Goal: Find specific page/section: Find specific page/section

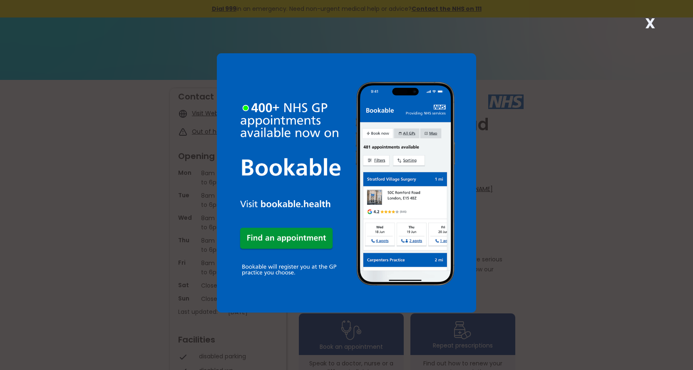
click at [540, 209] on div "X" at bounding box center [346, 185] width 693 height 370
click at [330, 274] on img at bounding box center [346, 182] width 259 height 259
click at [645, 22] on strong "X" at bounding box center [650, 23] width 10 height 20
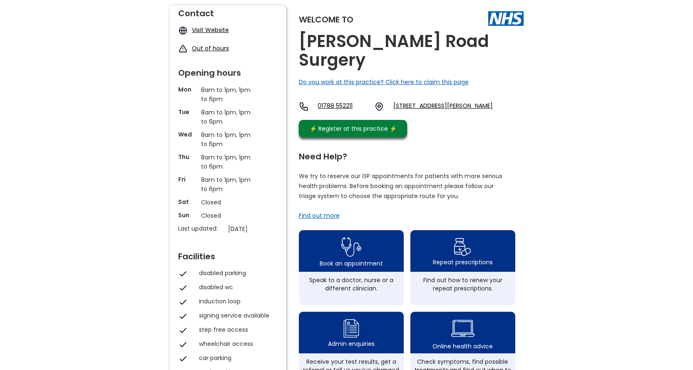
scroll to position [125, 0]
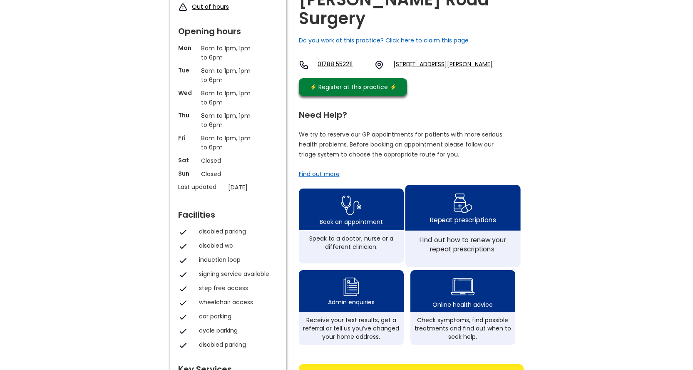
click at [454, 215] on div "Repeat prescriptions" at bounding box center [463, 219] width 66 height 9
